Goal: Transaction & Acquisition: Purchase product/service

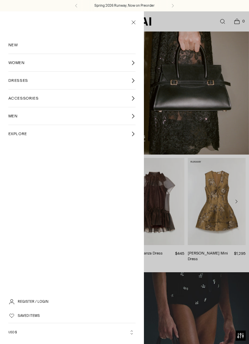
click at [18, 62] on span "WOMEN" at bounding box center [16, 63] width 16 height 6
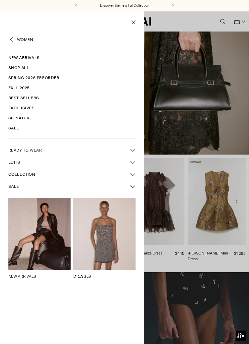
click at [17, 66] on link "Shop All" at bounding box center [72, 68] width 128 height 10
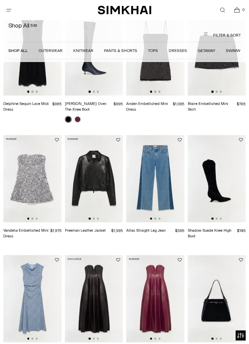
scroll to position [306, 0]
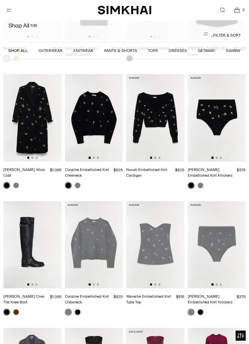
scroll to position [1388, 0]
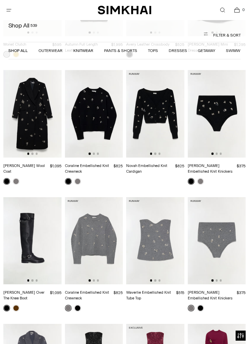
click at [83, 251] on img at bounding box center [94, 240] width 58 height 87
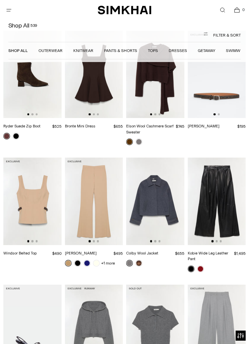
scroll to position [2212, 0]
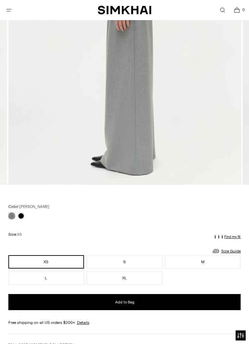
scroll to position [239, 0]
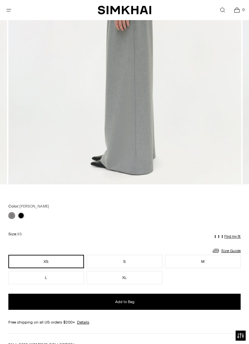
click at [107, 276] on button "XL" at bounding box center [125, 277] width 76 height 13
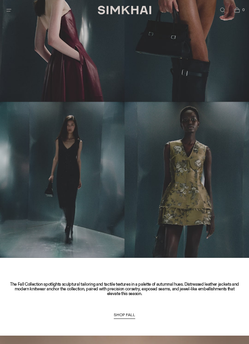
scroll to position [283, 0]
